Goal: Task Accomplishment & Management: Manage account settings

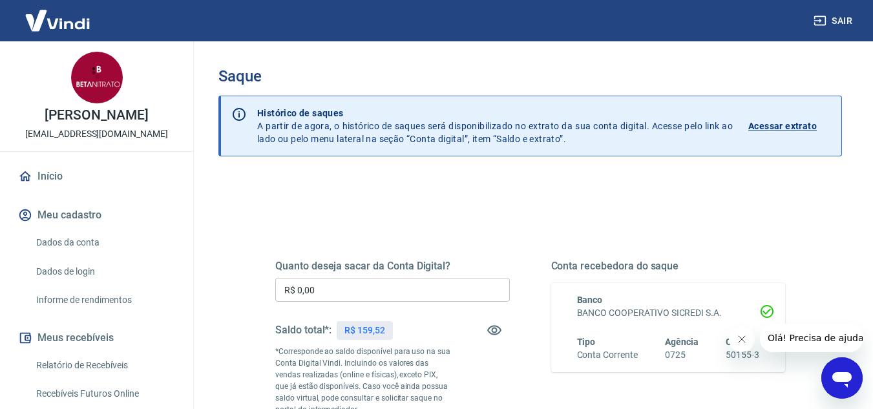
click at [369, 295] on input "R$ 0,00" at bounding box center [392, 290] width 235 height 24
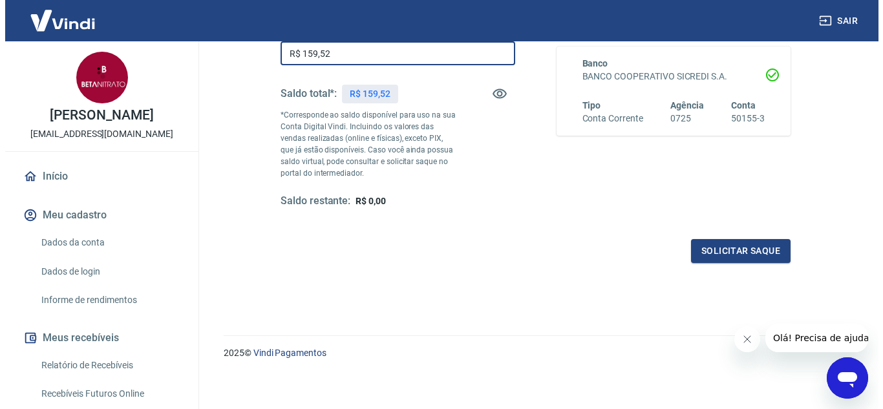
scroll to position [242, 0]
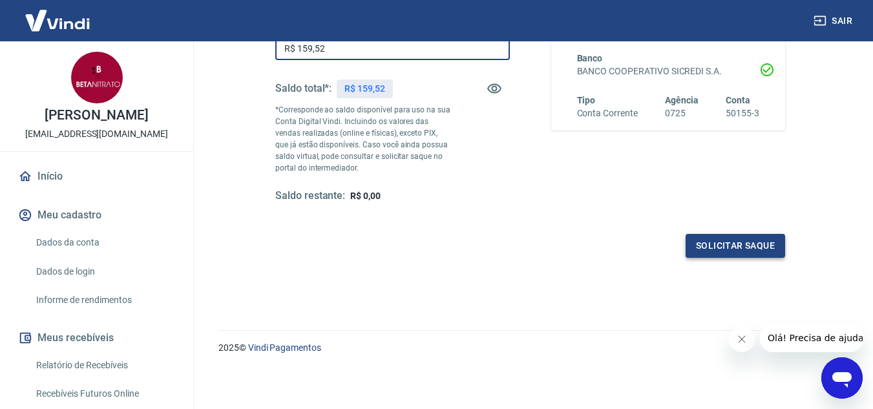
type input "R$ 159,52"
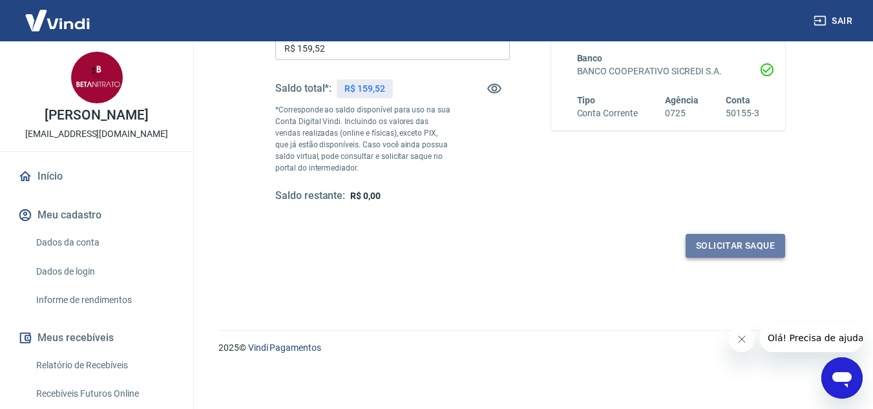
click at [711, 246] on button "Solicitar saque" at bounding box center [736, 246] width 100 height 24
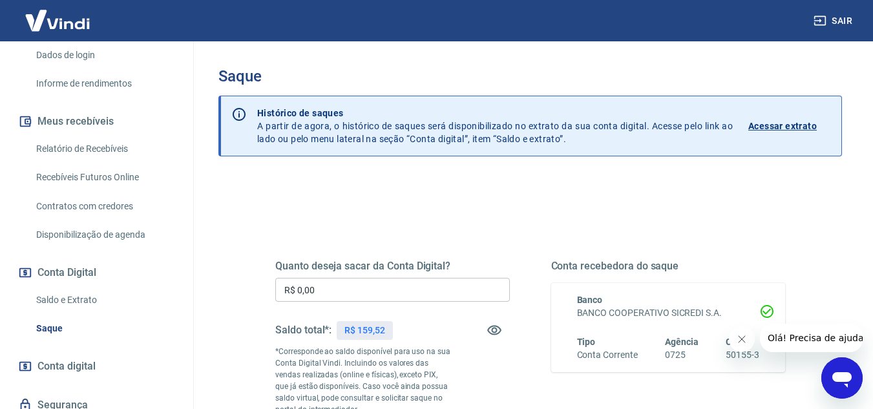
scroll to position [194, 0]
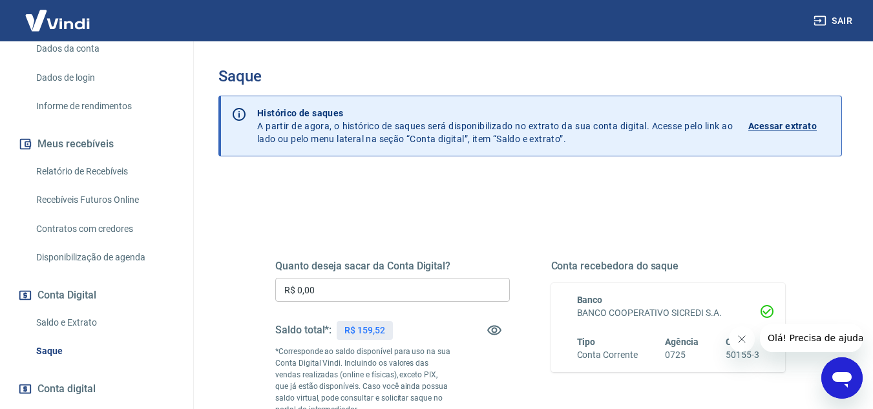
click at [76, 325] on link "Saldo e Extrato" at bounding box center [104, 323] width 147 height 27
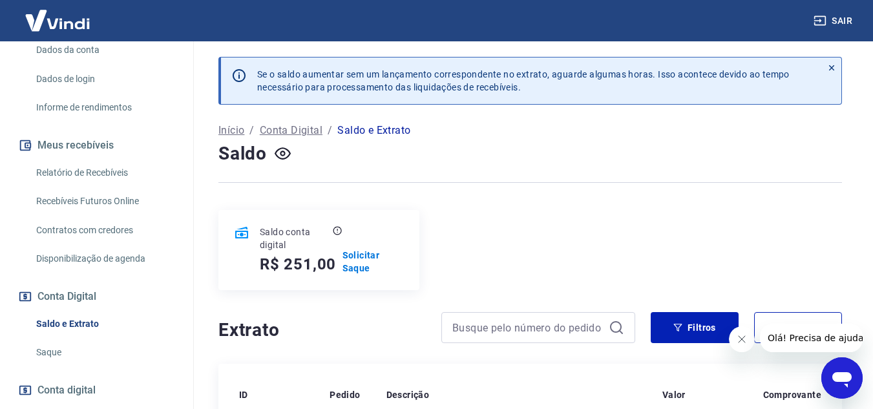
scroll to position [194, 0]
